Goal: Find specific page/section

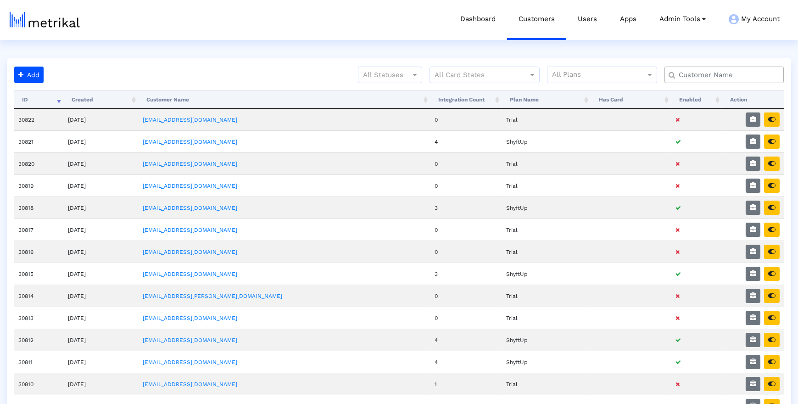
click at [729, 74] on input "text" at bounding box center [726, 75] width 108 height 10
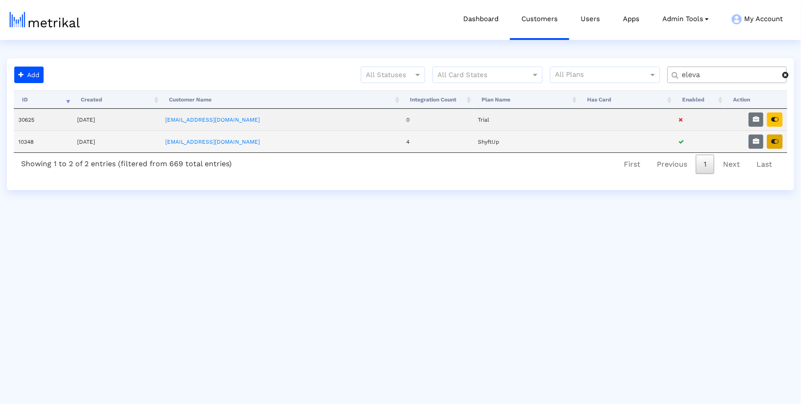
type input "eleva"
click at [773, 135] on button "button" at bounding box center [775, 141] width 16 height 14
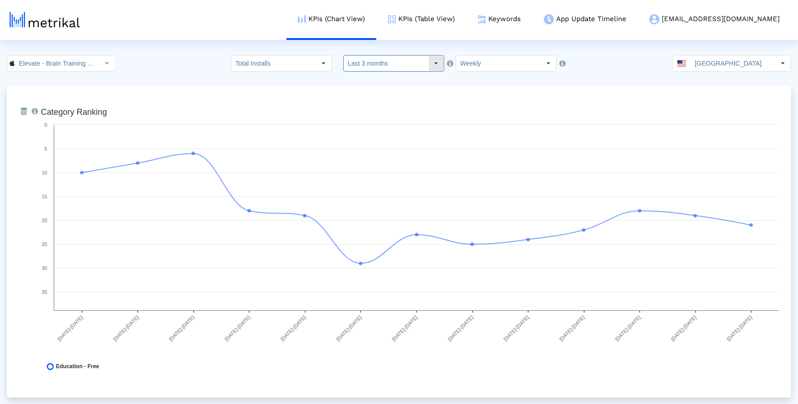
click at [390, 63] on input "Last 3 months" at bounding box center [386, 64] width 84 height 16
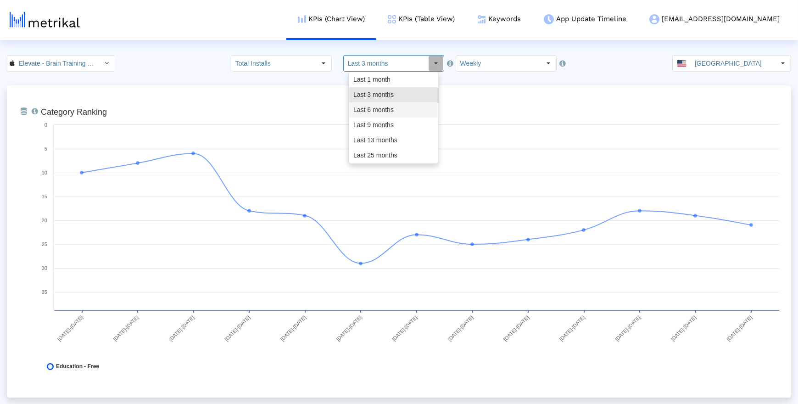
click at [384, 116] on div "Last 6 months" at bounding box center [393, 109] width 89 height 15
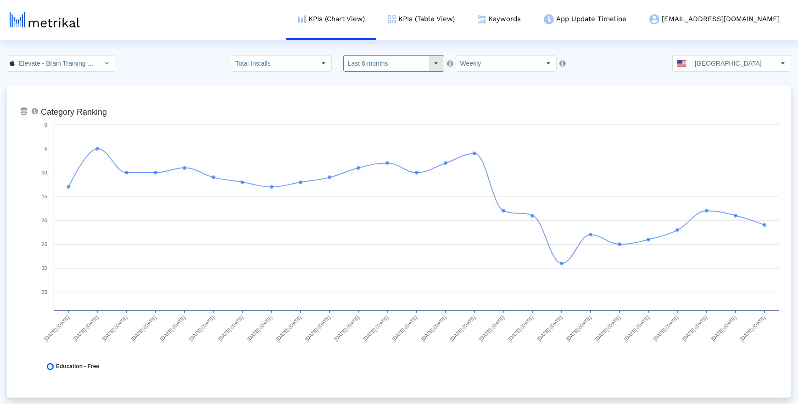
click at [395, 66] on input "Last 6 months" at bounding box center [386, 64] width 84 height 16
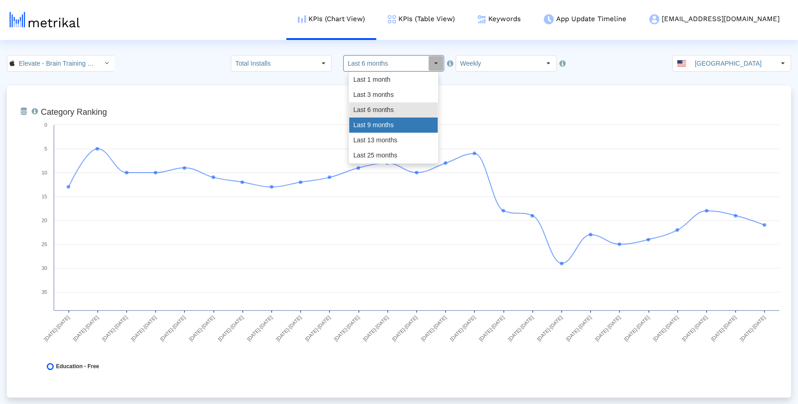
click at [390, 122] on div "Last 9 months" at bounding box center [393, 124] width 89 height 15
type input "Last 9 months"
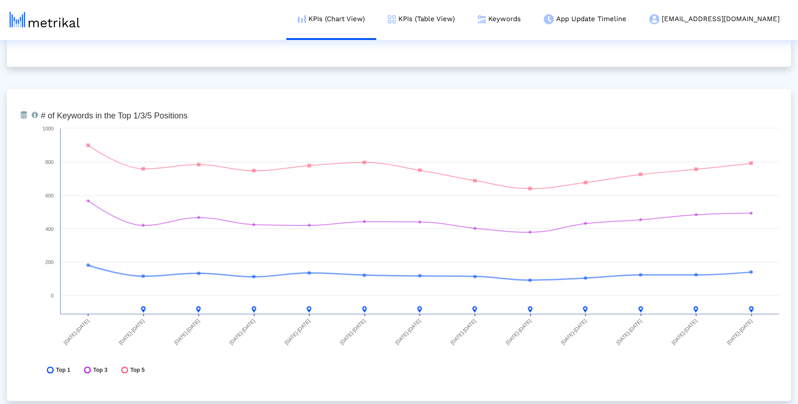
scroll to position [3336, 0]
